Goal: Information Seeking & Learning: Learn about a topic

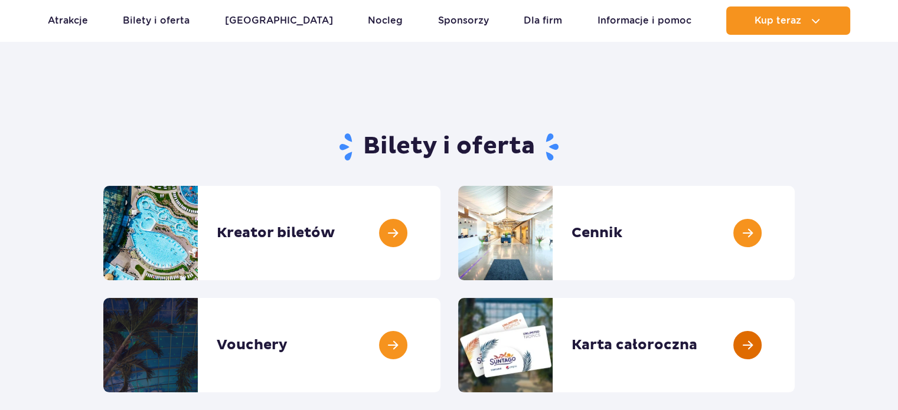
scroll to position [59, 0]
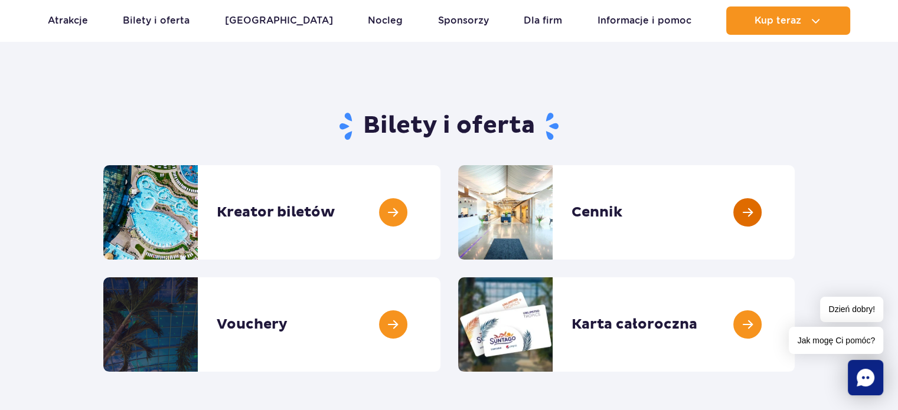
click at [794, 237] on link at bounding box center [794, 212] width 0 height 94
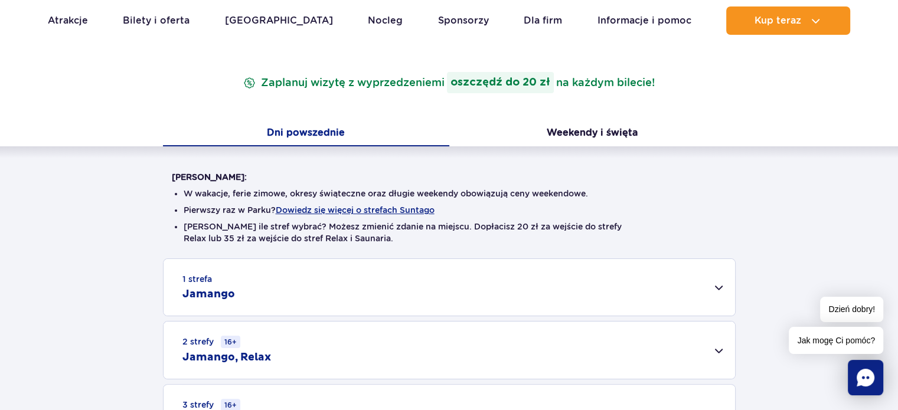
scroll to position [177, 0]
click at [581, 120] on div "Cennik Zaplanuj wizytę z wyprzedzeniem i oszczędź do 20 zł na każdym bilecie!" at bounding box center [449, 68] width 573 height 109
click at [573, 130] on button "Weekendy i święta" at bounding box center [592, 135] width 286 height 25
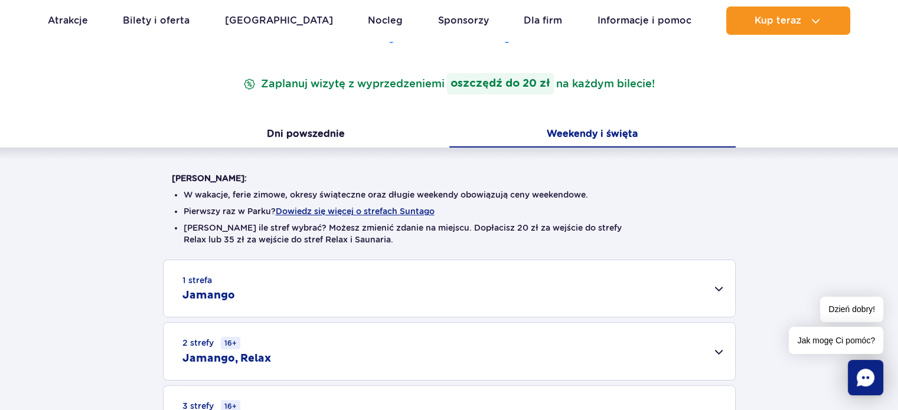
click at [650, 125] on button "Weekendy i święta" at bounding box center [592, 135] width 286 height 25
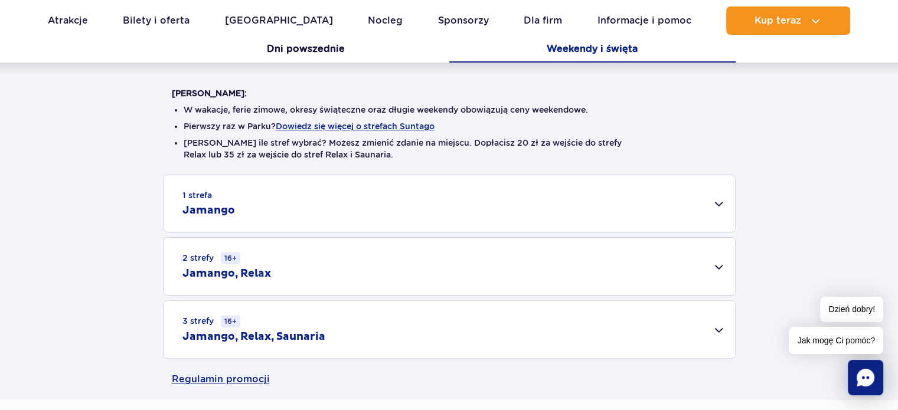
scroll to position [413, 0]
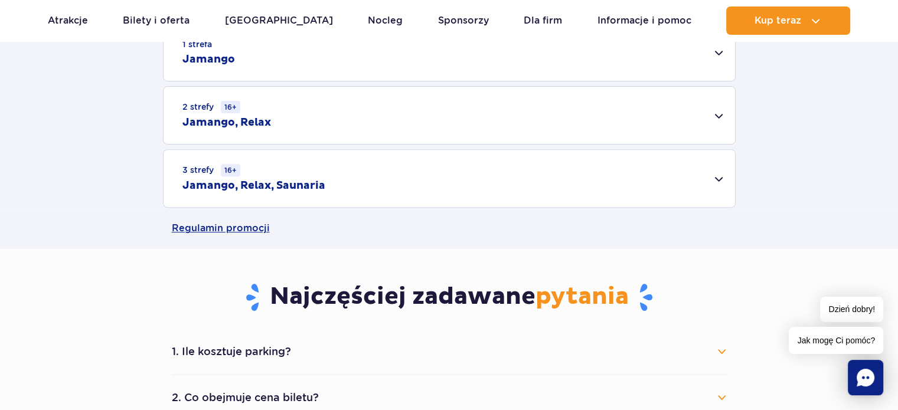
click at [434, 168] on div "3 strefy 16+ Jamango, Relax, Saunaria" at bounding box center [448, 178] width 571 height 57
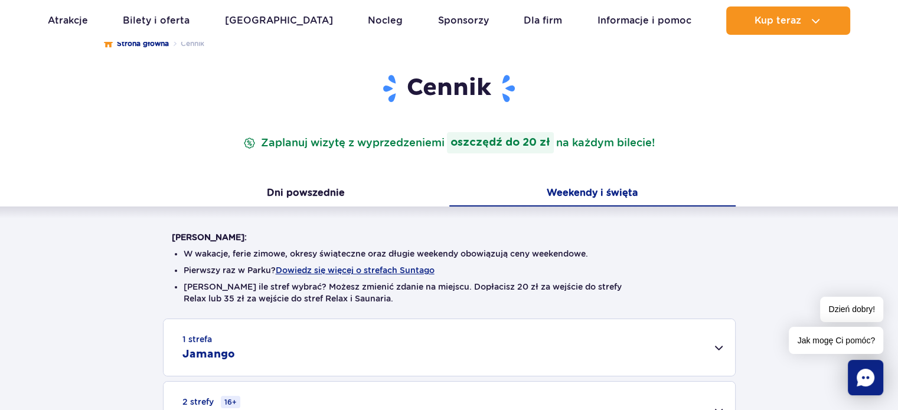
scroll to position [0, 0]
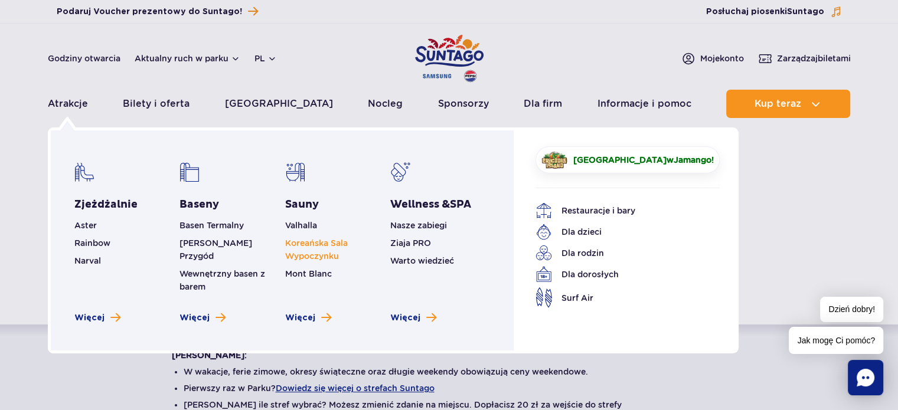
click at [311, 251] on link "Koreańska Sala Wypoczynku" at bounding box center [316, 249] width 63 height 22
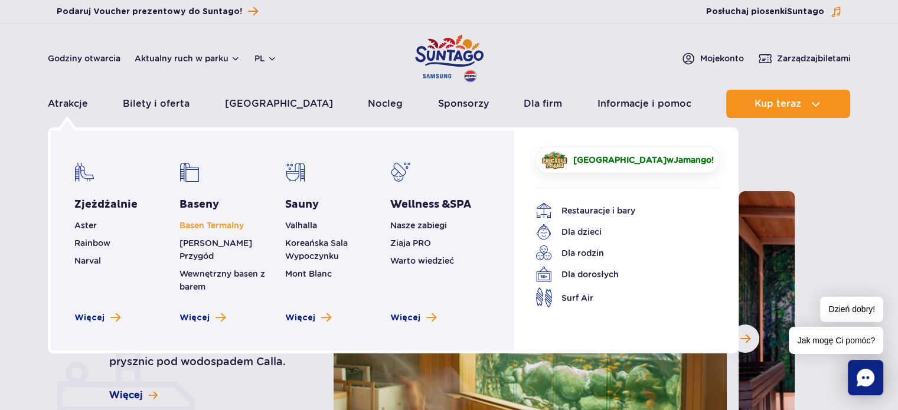
click at [221, 221] on link "Basen Termalny" at bounding box center [211, 225] width 64 height 9
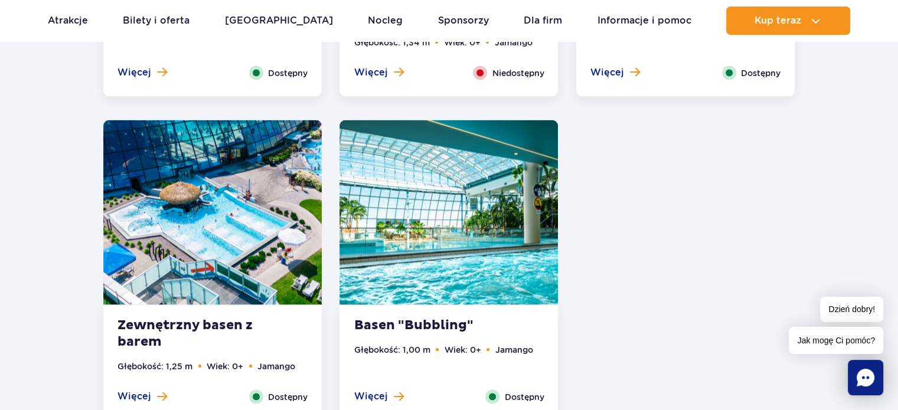
scroll to position [2396, 0]
